Goal: Transaction & Acquisition: Purchase product/service

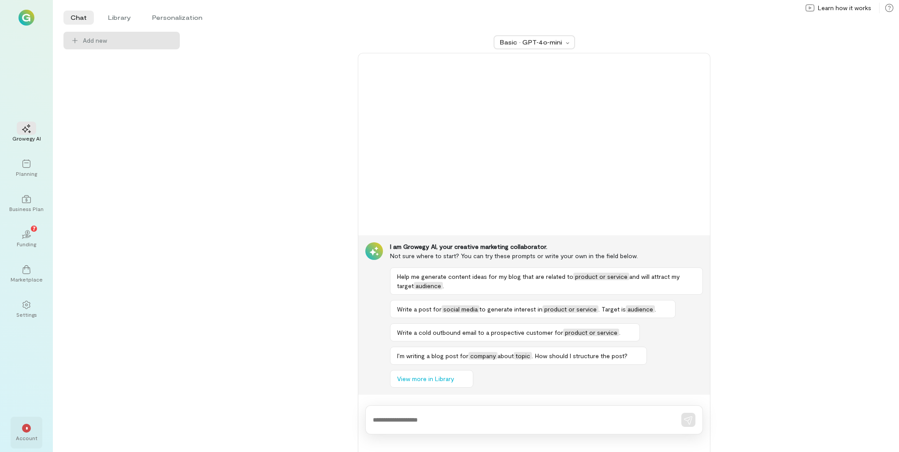
click at [24, 433] on div "*" at bounding box center [26, 427] width 19 height 13
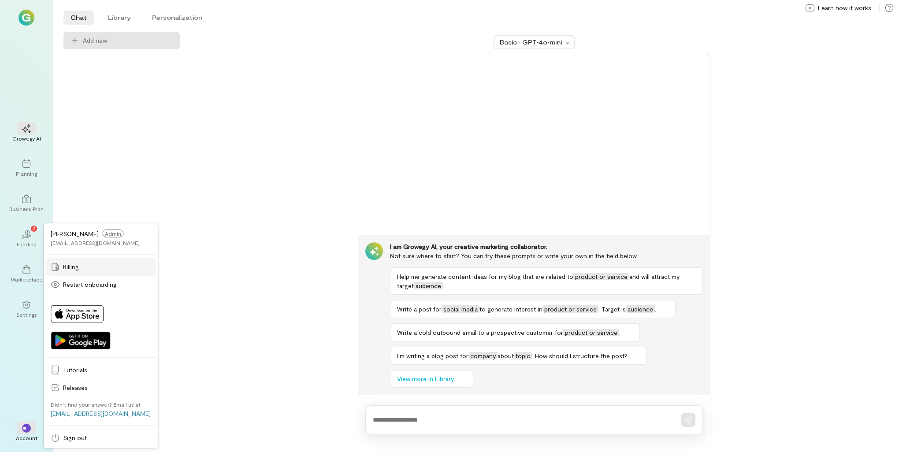
click at [82, 269] on span "Billing" at bounding box center [107, 267] width 88 height 9
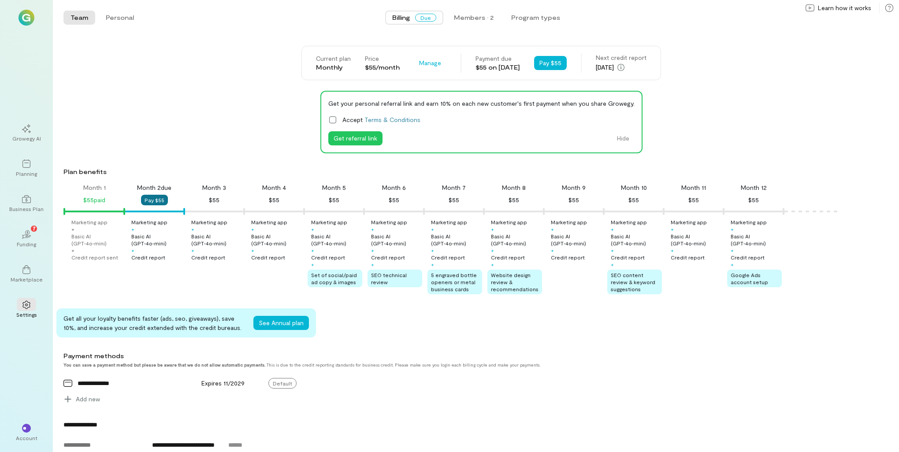
click at [158, 199] on button "Pay $55" at bounding box center [154, 200] width 27 height 11
